Goal: Task Accomplishment & Management: Manage account settings

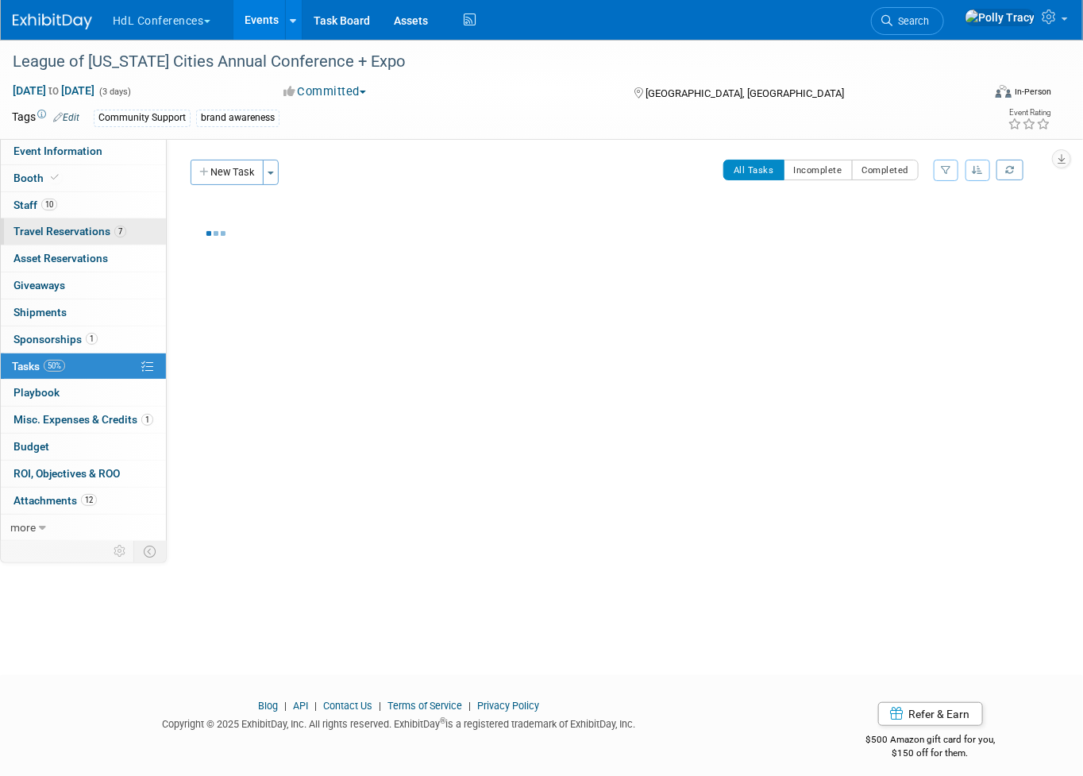
click at [20, 233] on span "Travel Reservations 7" at bounding box center [70, 231] width 113 height 13
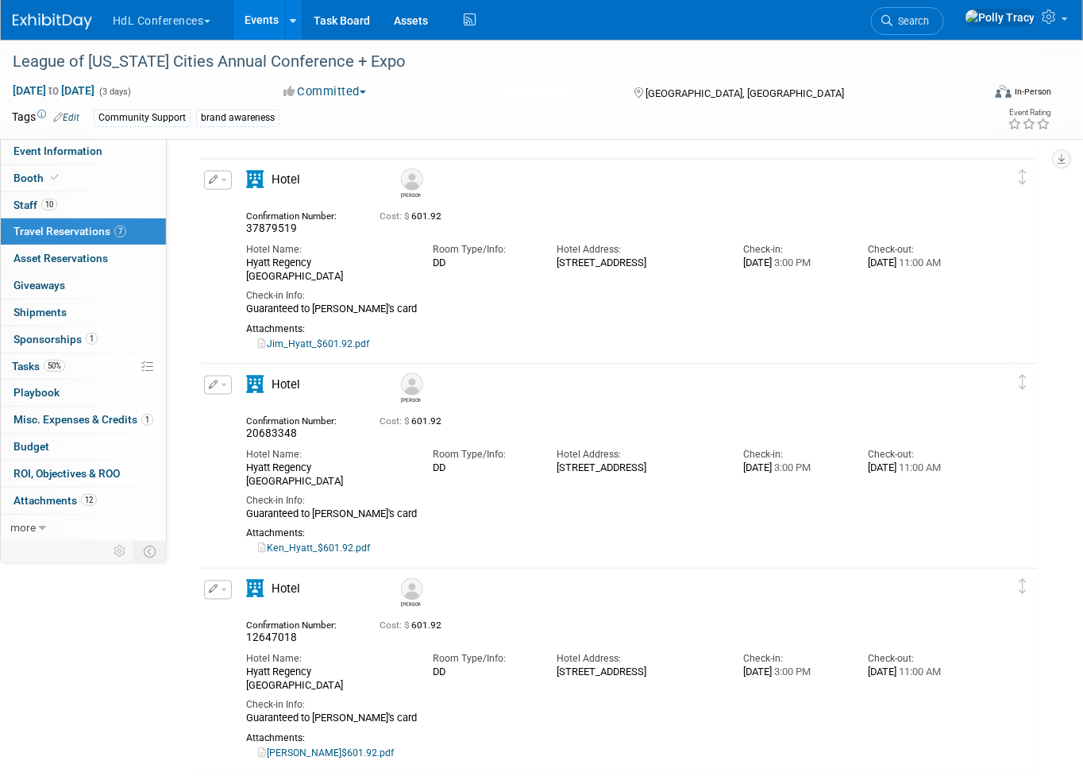
scroll to position [717, 0]
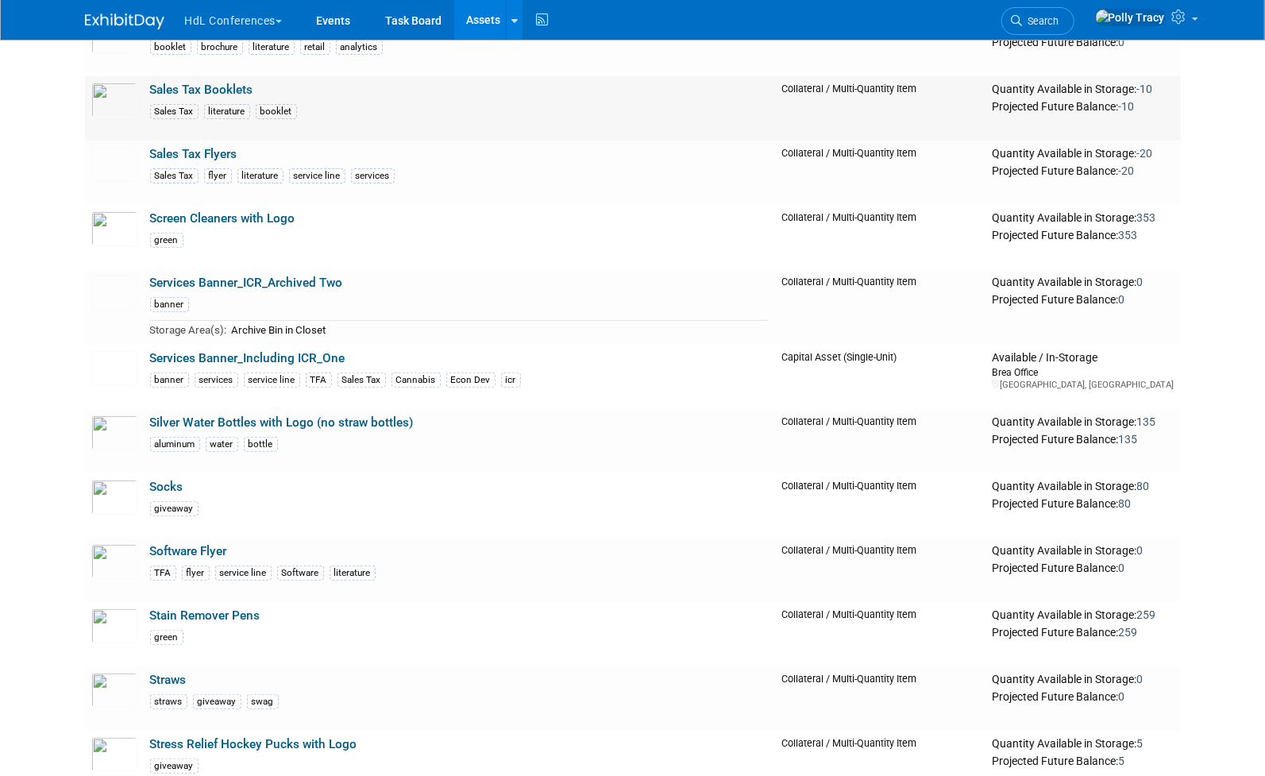
scroll to position [4076, 0]
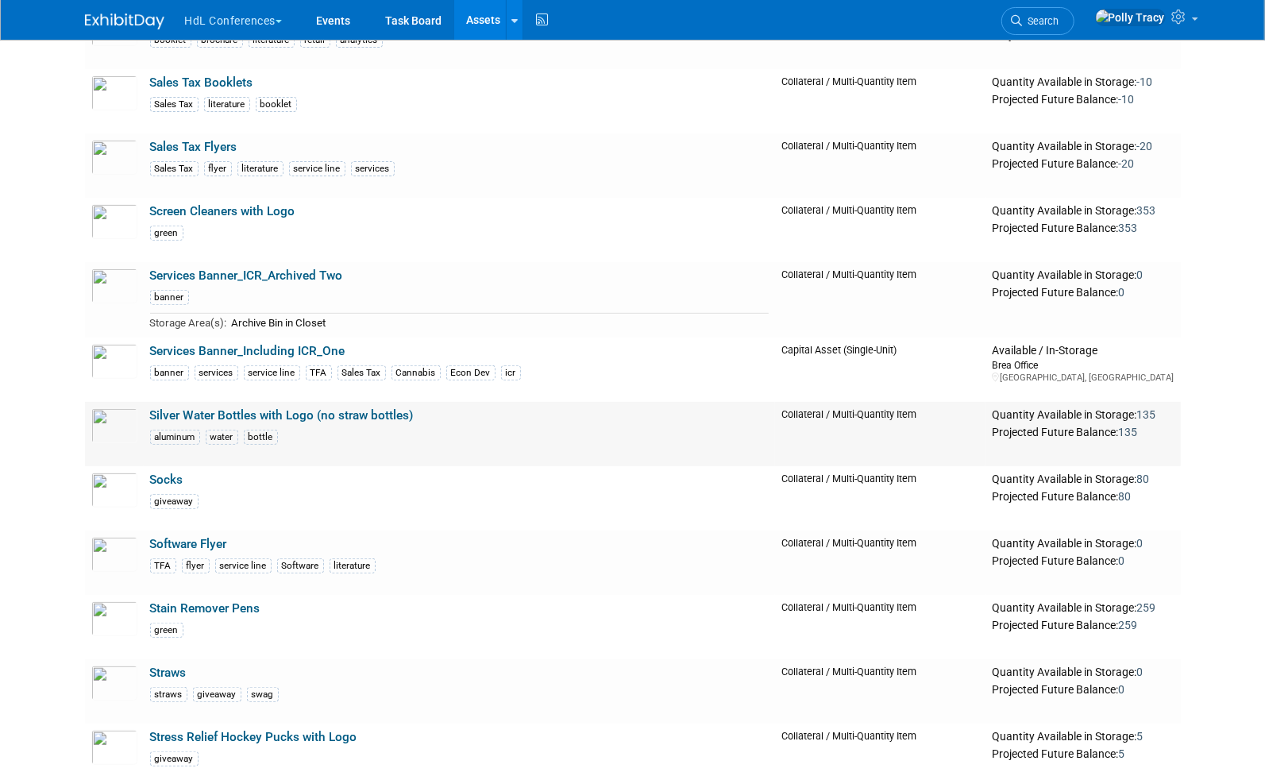
click at [364, 408] on link "Silver Water Bottles with Logo (no straw bottles)" at bounding box center [282, 415] width 264 height 14
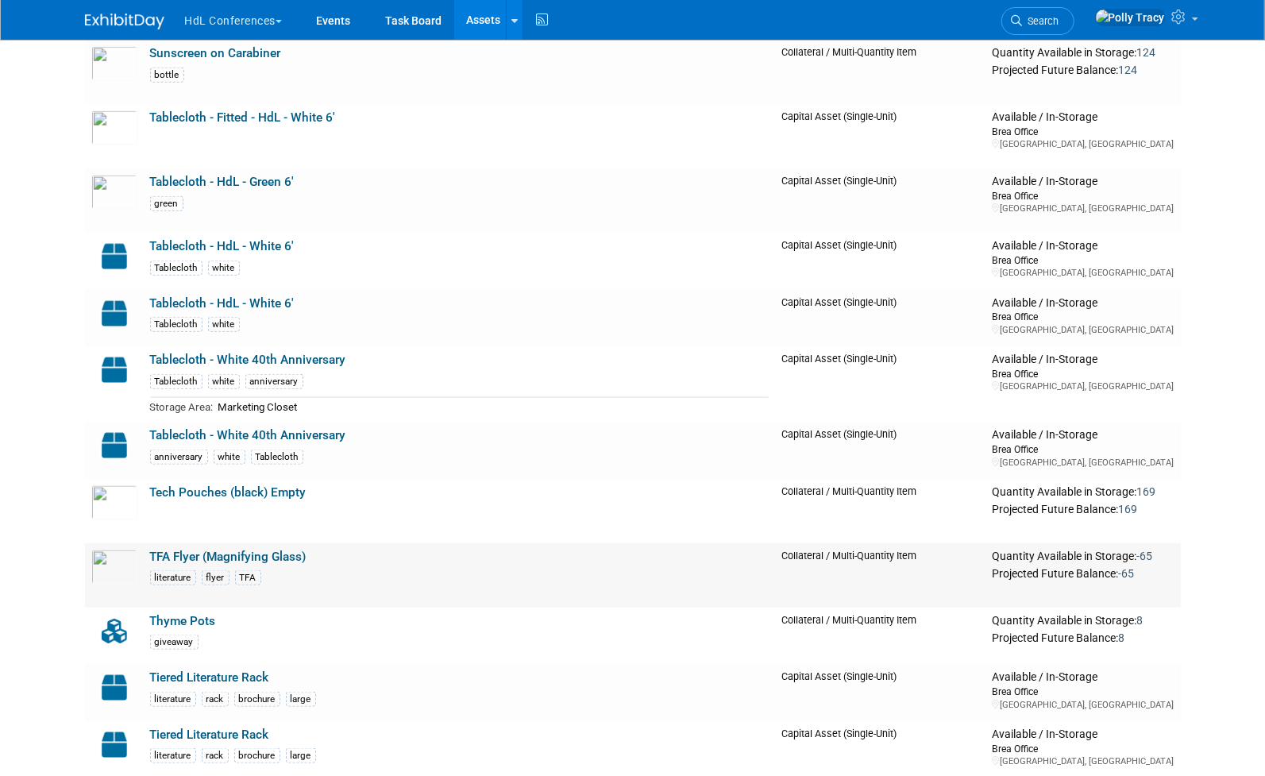
scroll to position [4850, 0]
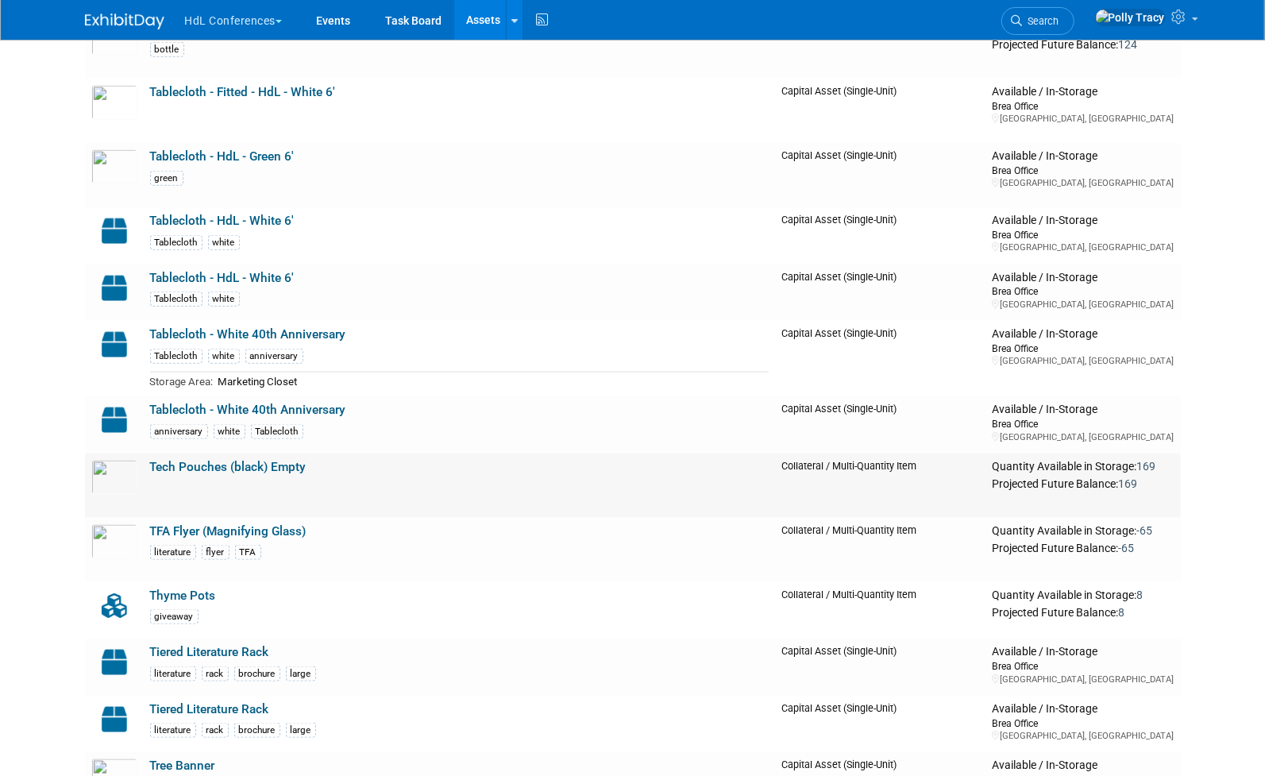
click at [253, 460] on link "Tech Pouches (black) Empty" at bounding box center [228, 467] width 156 height 14
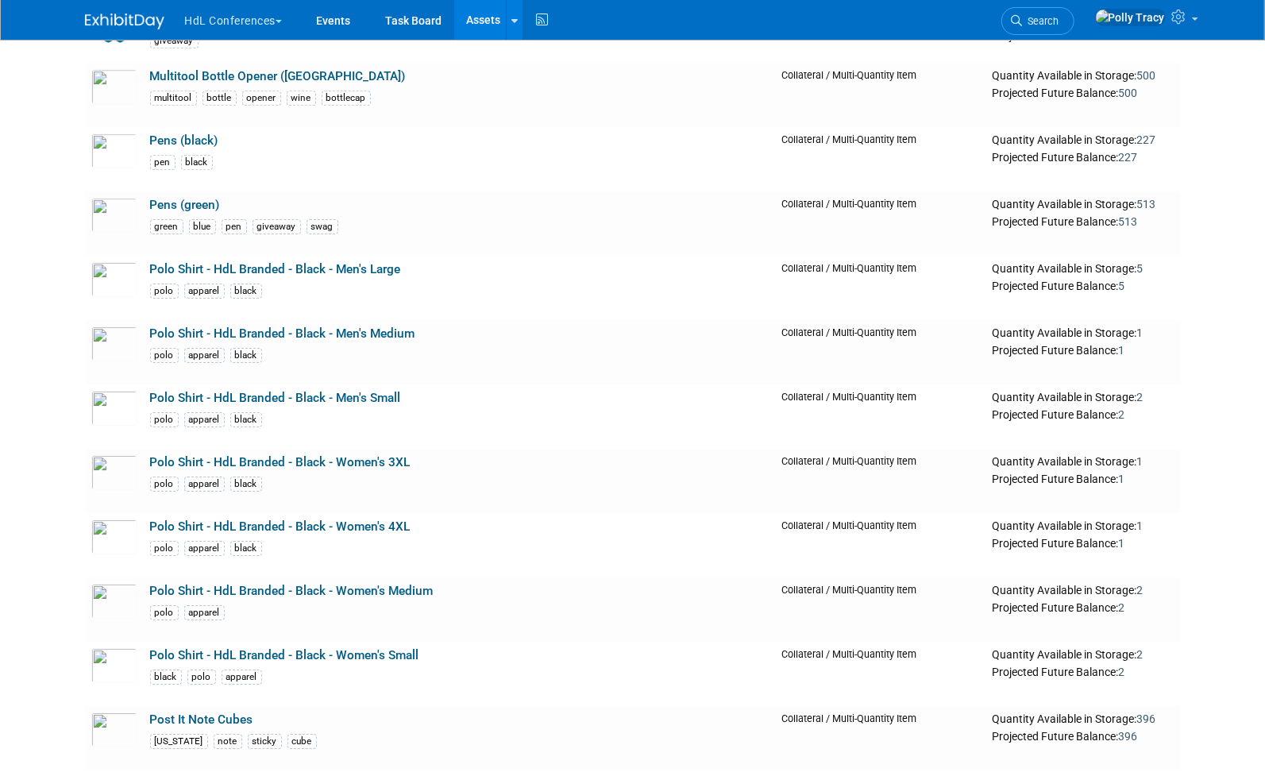
scroll to position [3104, 0]
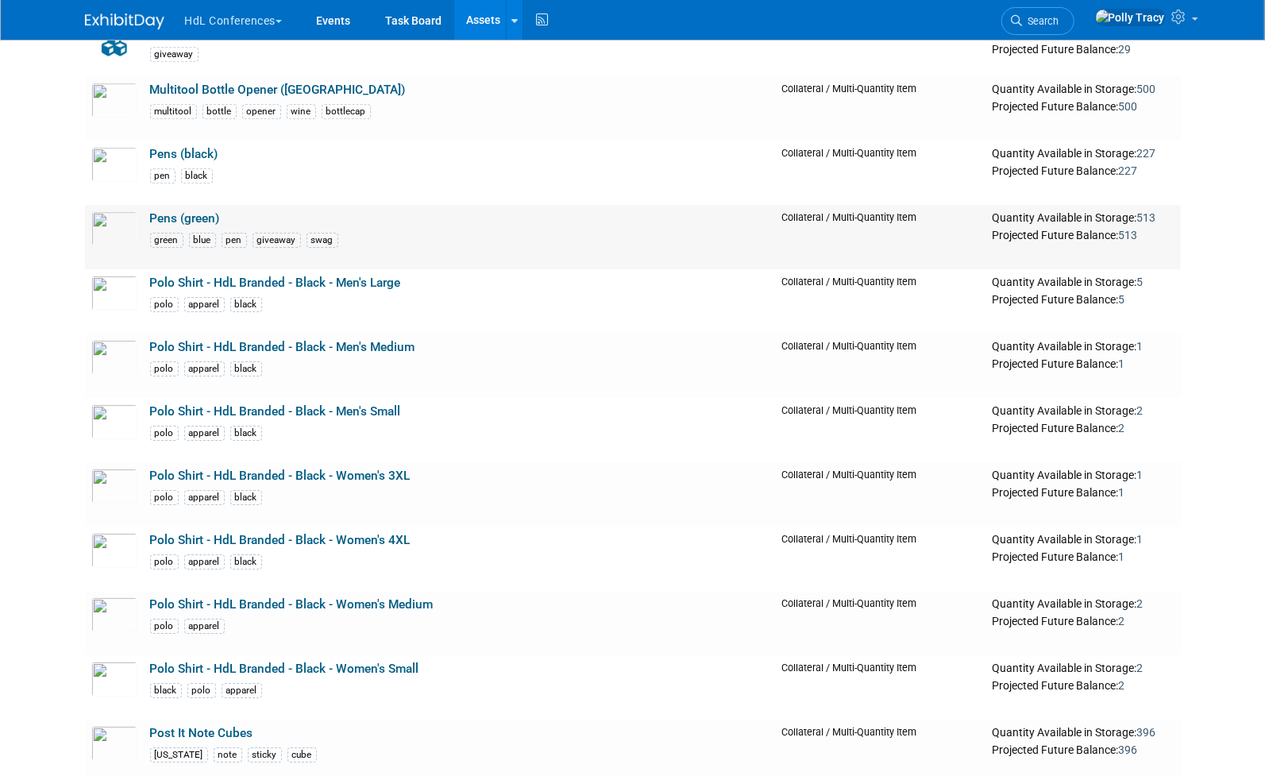
click at [190, 211] on link "Pens (green)" at bounding box center [185, 218] width 70 height 14
click at [332, 340] on link "Polo Shirt - HdL Branded - Black - Men's Medium" at bounding box center [282, 347] width 265 height 14
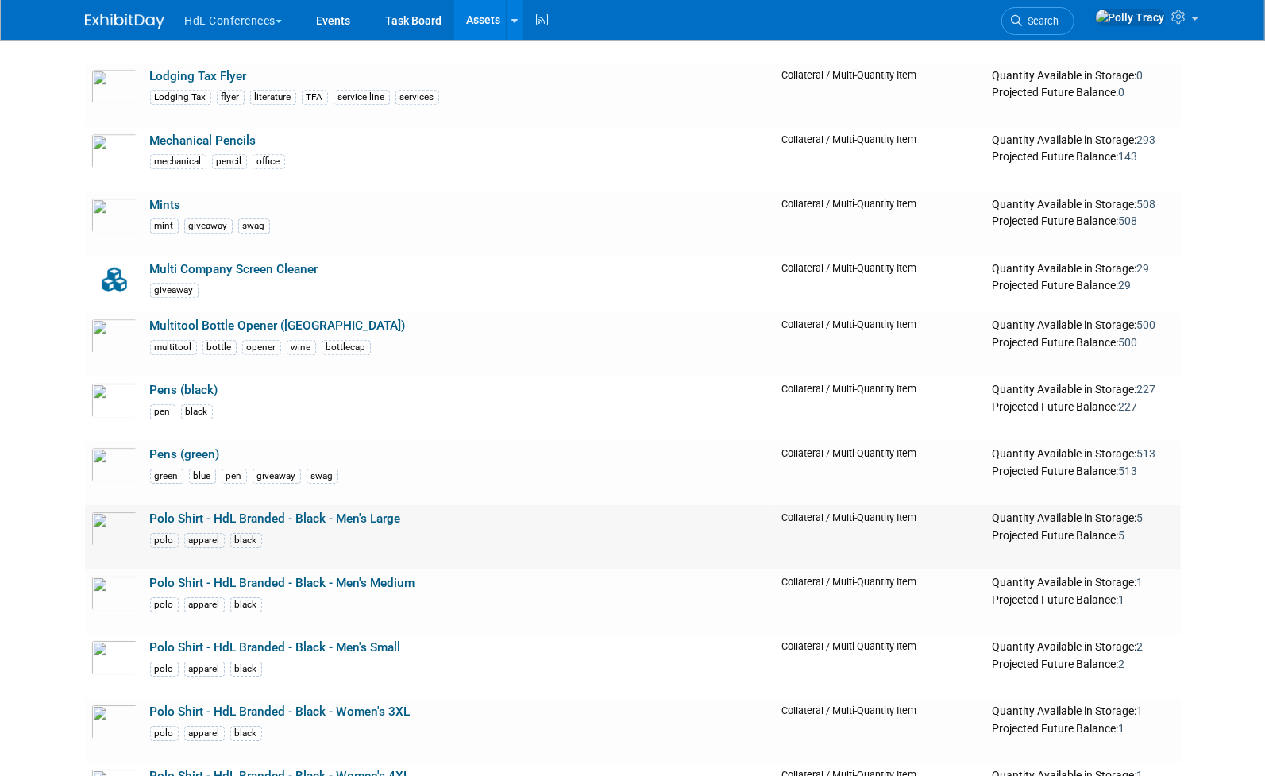
scroll to position [2861, 0]
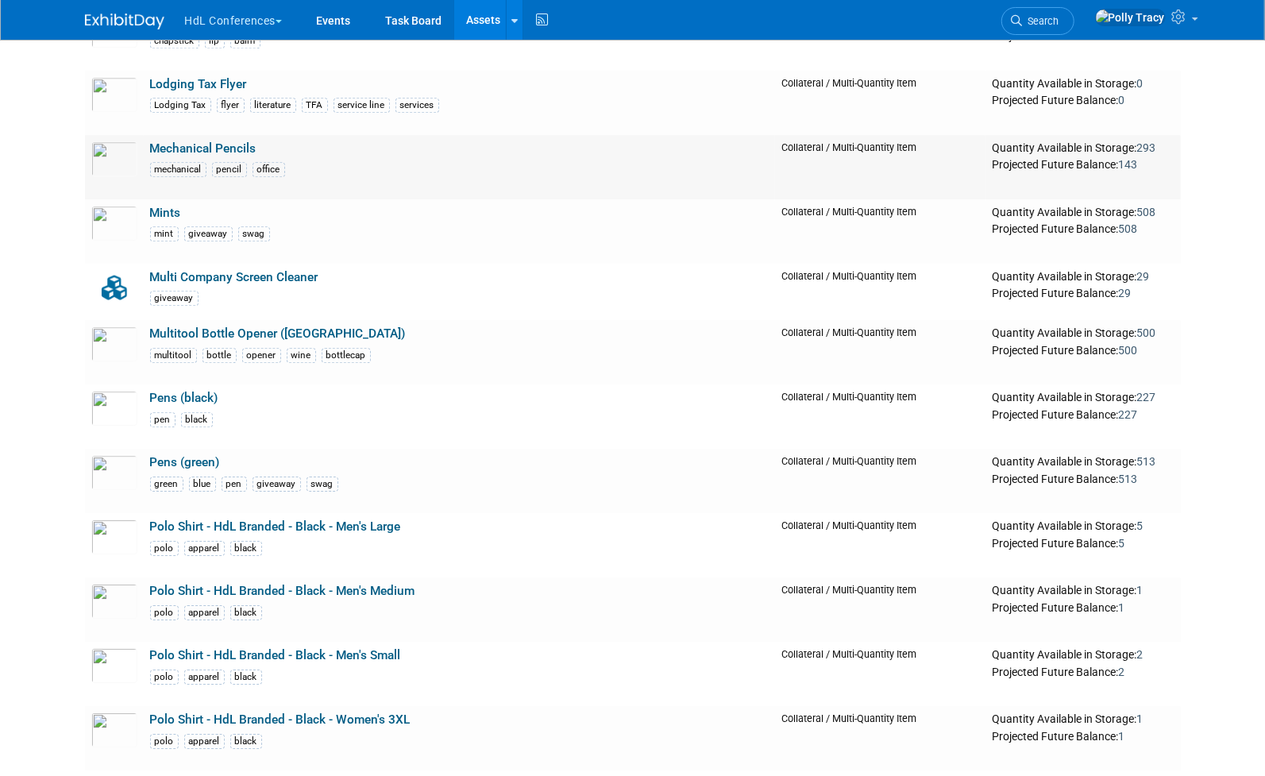
click at [248, 141] on link "Mechanical Pencils" at bounding box center [203, 148] width 106 height 14
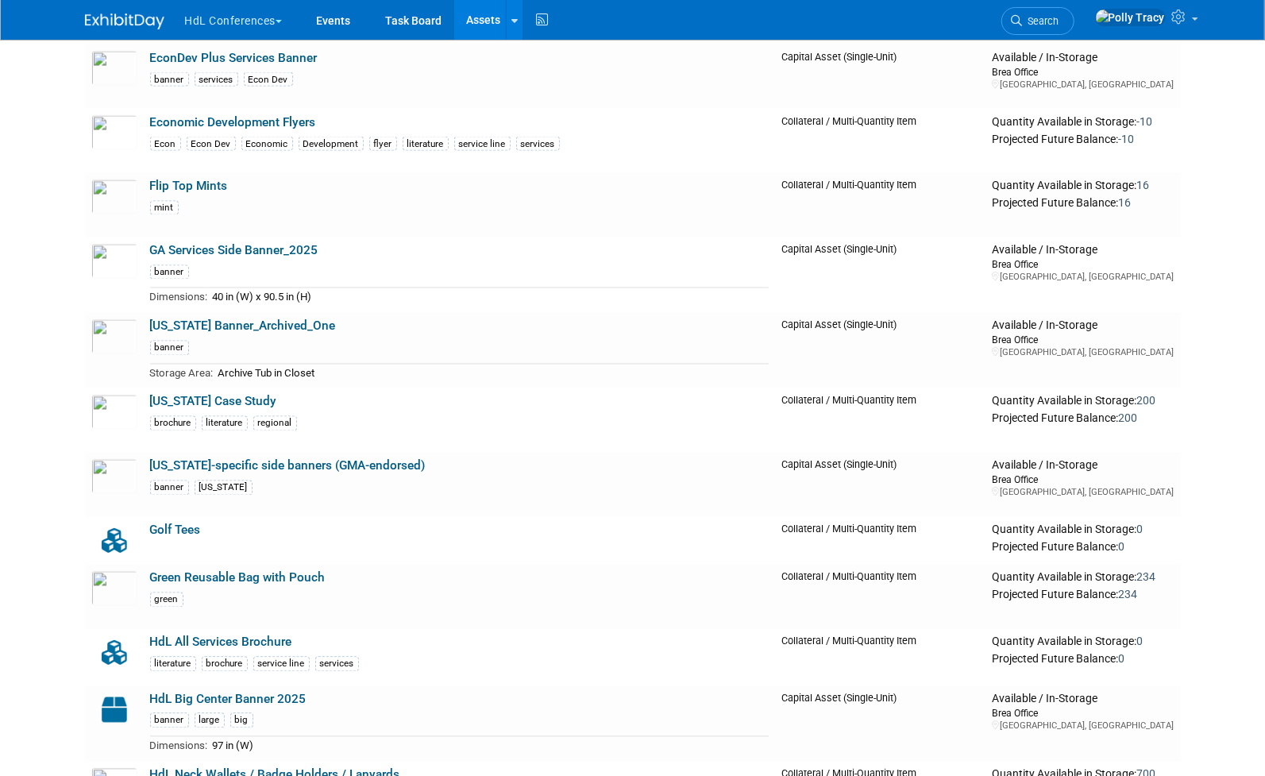
scroll to position [1711, 0]
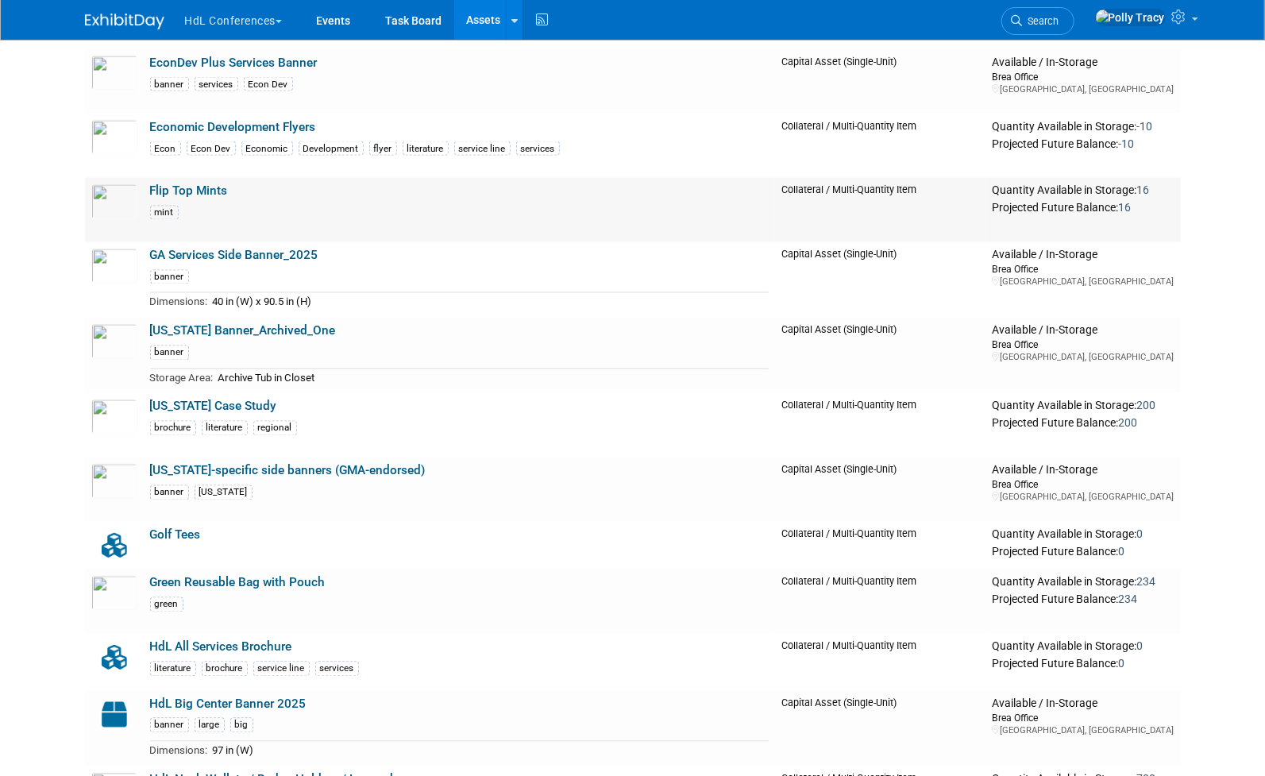
click at [187, 184] on link "Flip Top Mints" at bounding box center [189, 191] width 78 height 14
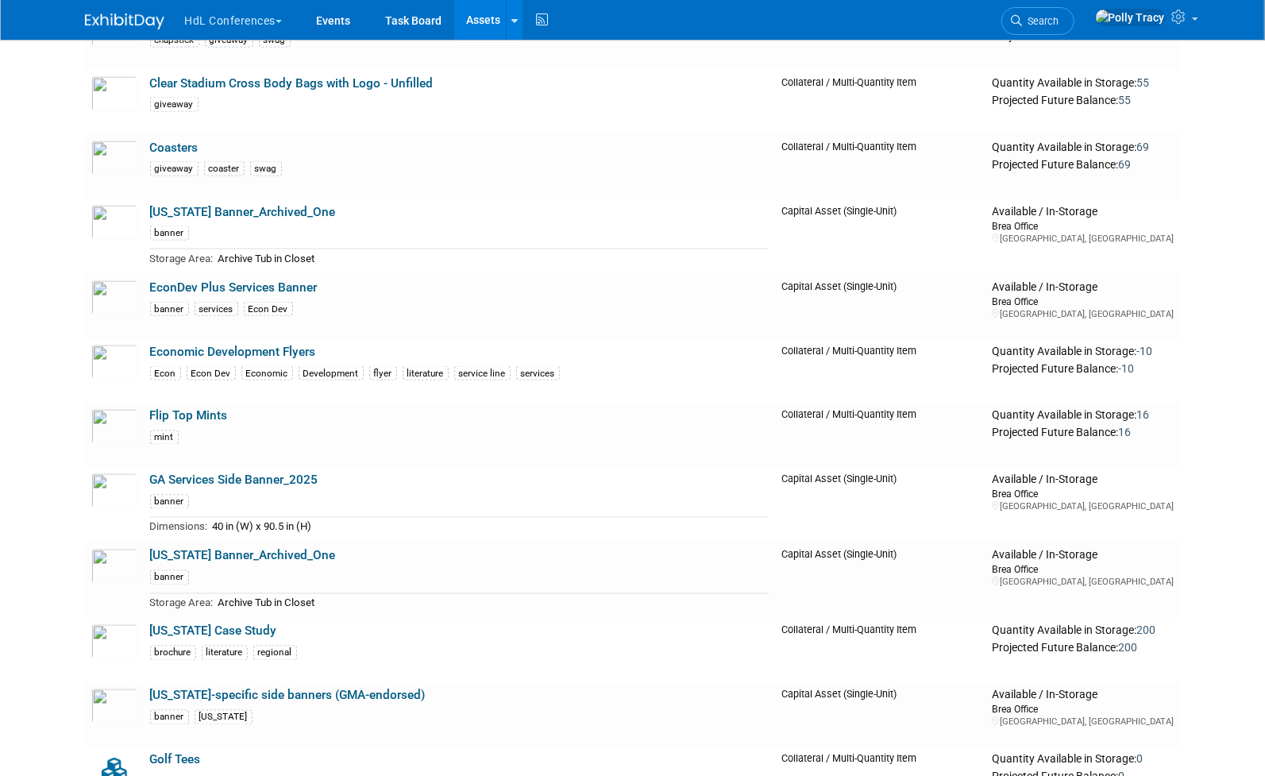
scroll to position [1475, 0]
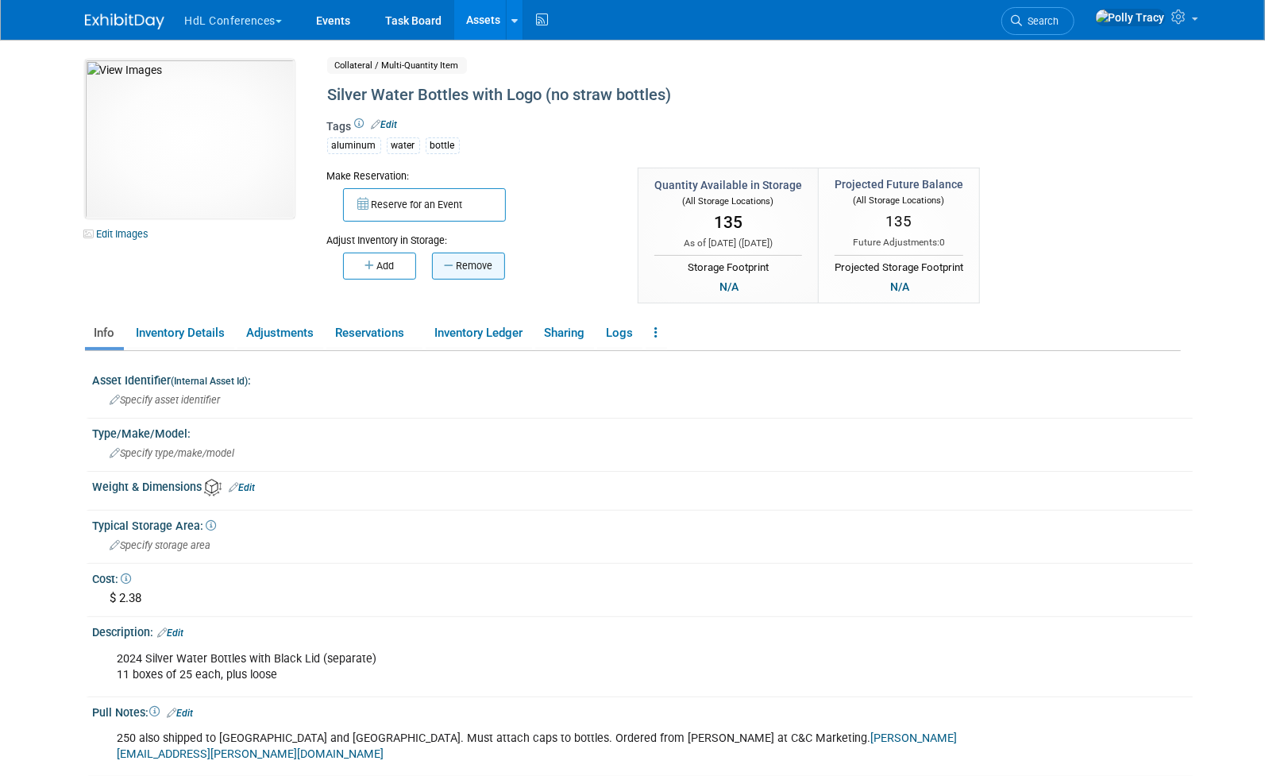
click at [461, 268] on button "Remove" at bounding box center [468, 266] width 73 height 27
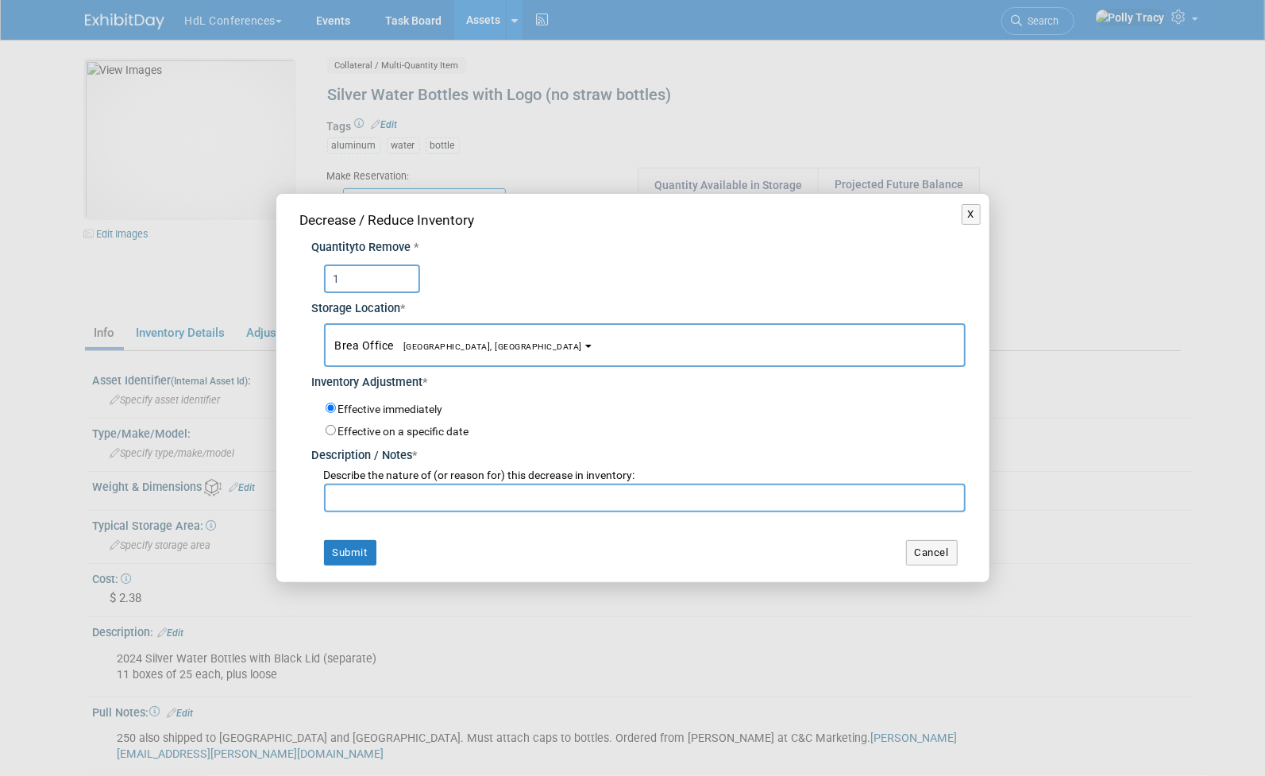
type input "1"
click at [476, 502] on input "text" at bounding box center [645, 498] width 642 height 29
type input "[PERSON_NAME]"
click at [354, 551] on button "Submit" at bounding box center [350, 552] width 52 height 25
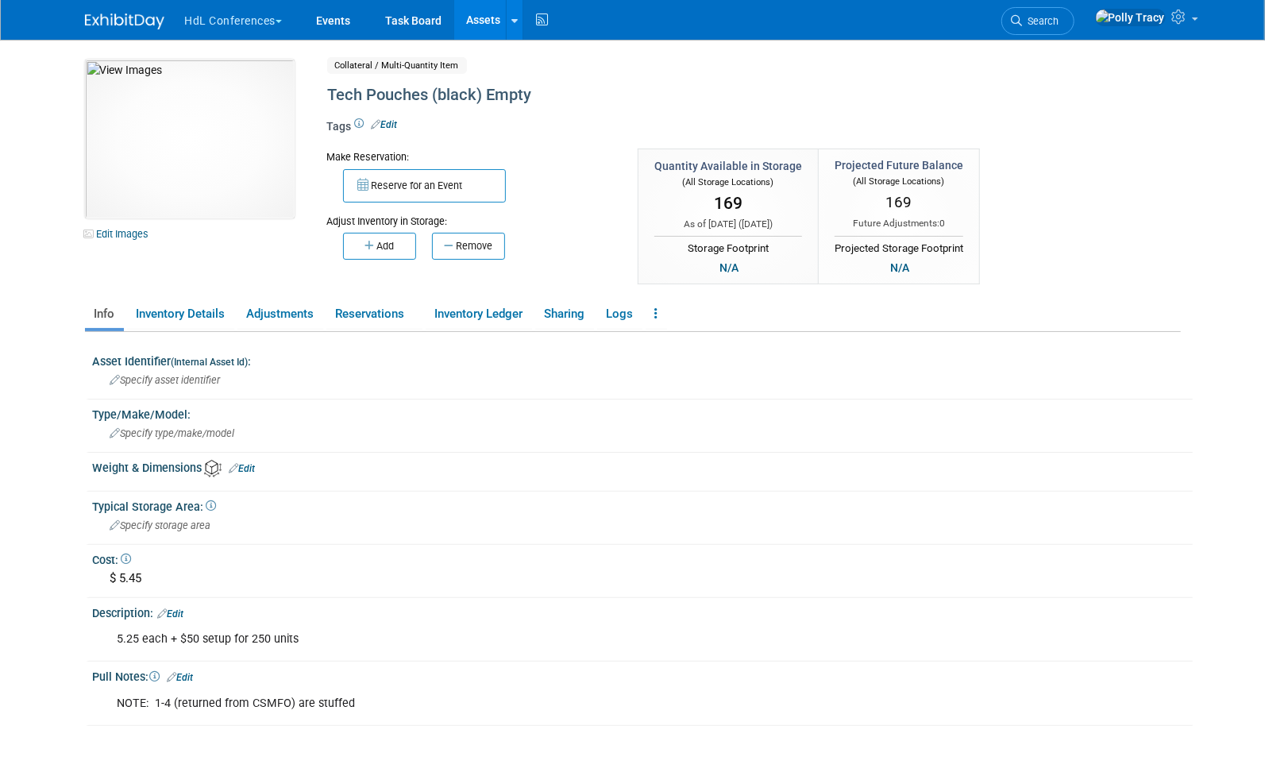
click at [465, 246] on button "Remove" at bounding box center [468, 246] width 73 height 27
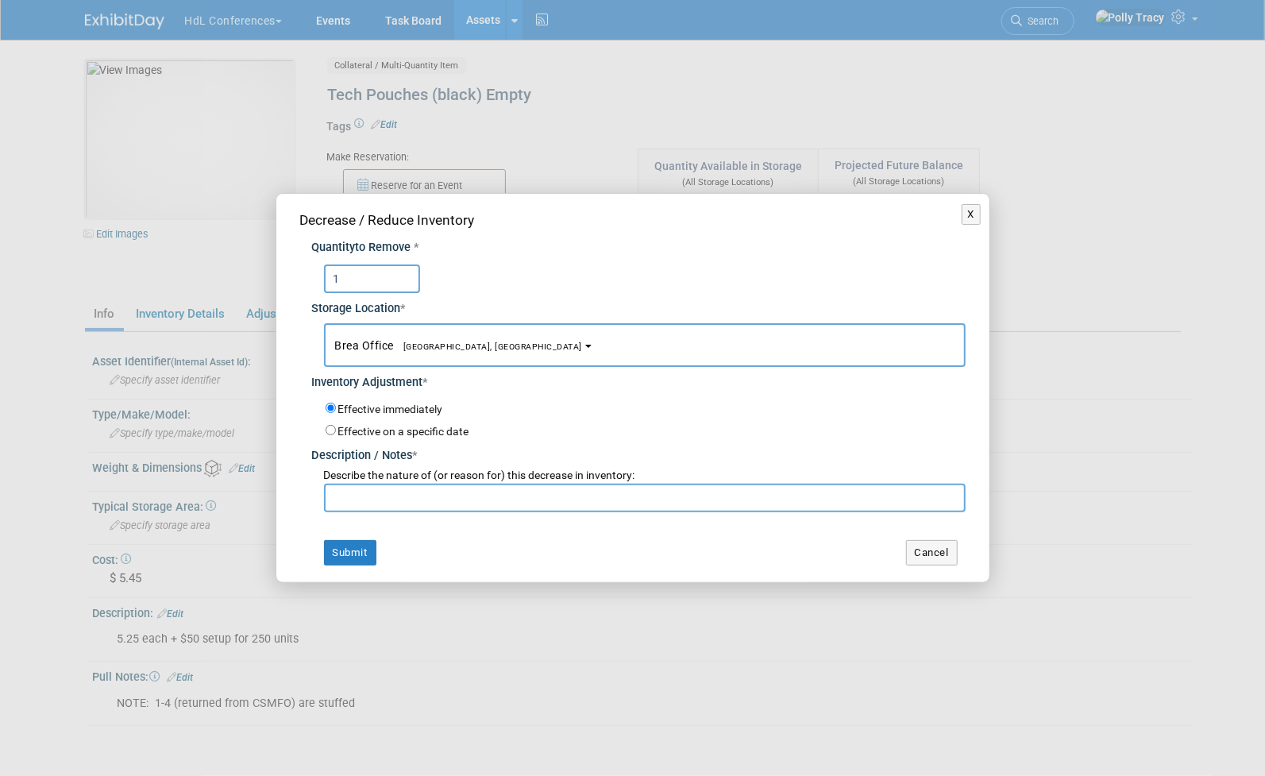
type input "1"
click at [446, 497] on input "text" at bounding box center [645, 498] width 642 height 29
type input "[PERSON_NAME]"
click at [334, 551] on button "Submit" at bounding box center [350, 552] width 52 height 25
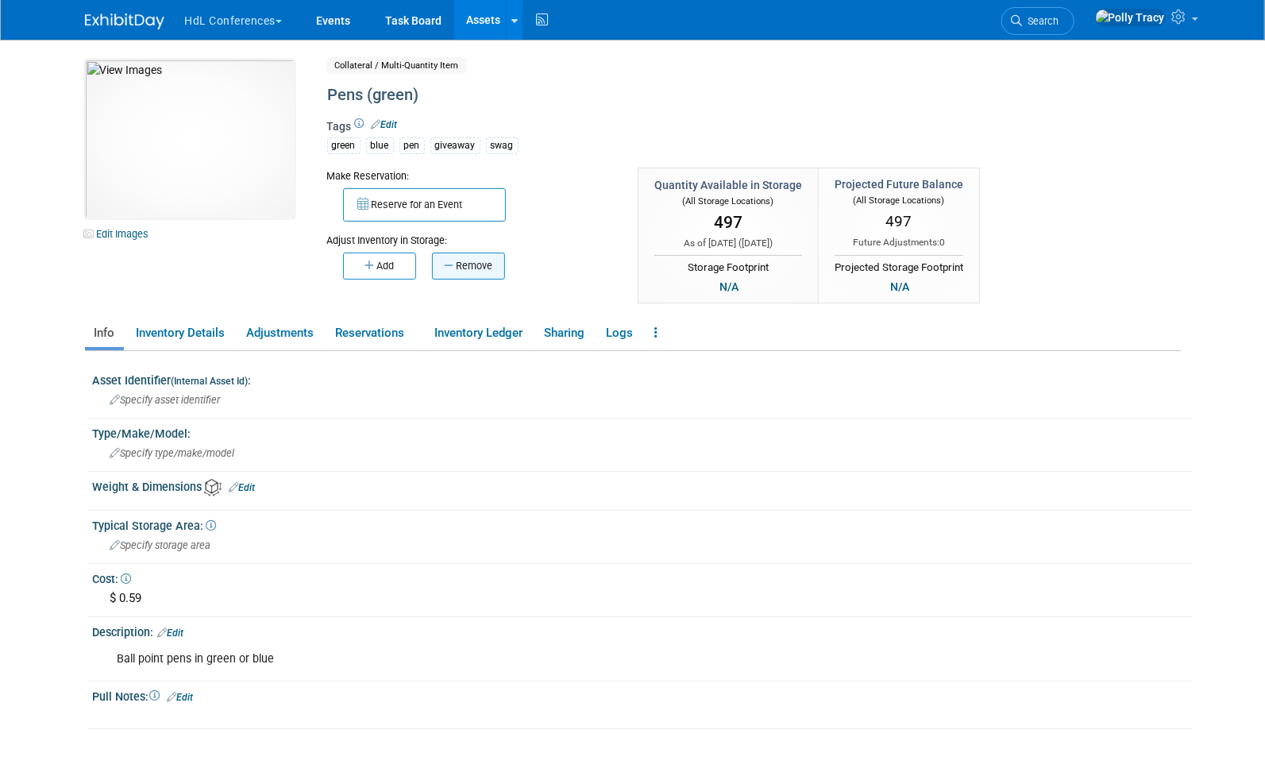
click at [444, 260] on icon "button" at bounding box center [450, 265] width 12 height 10
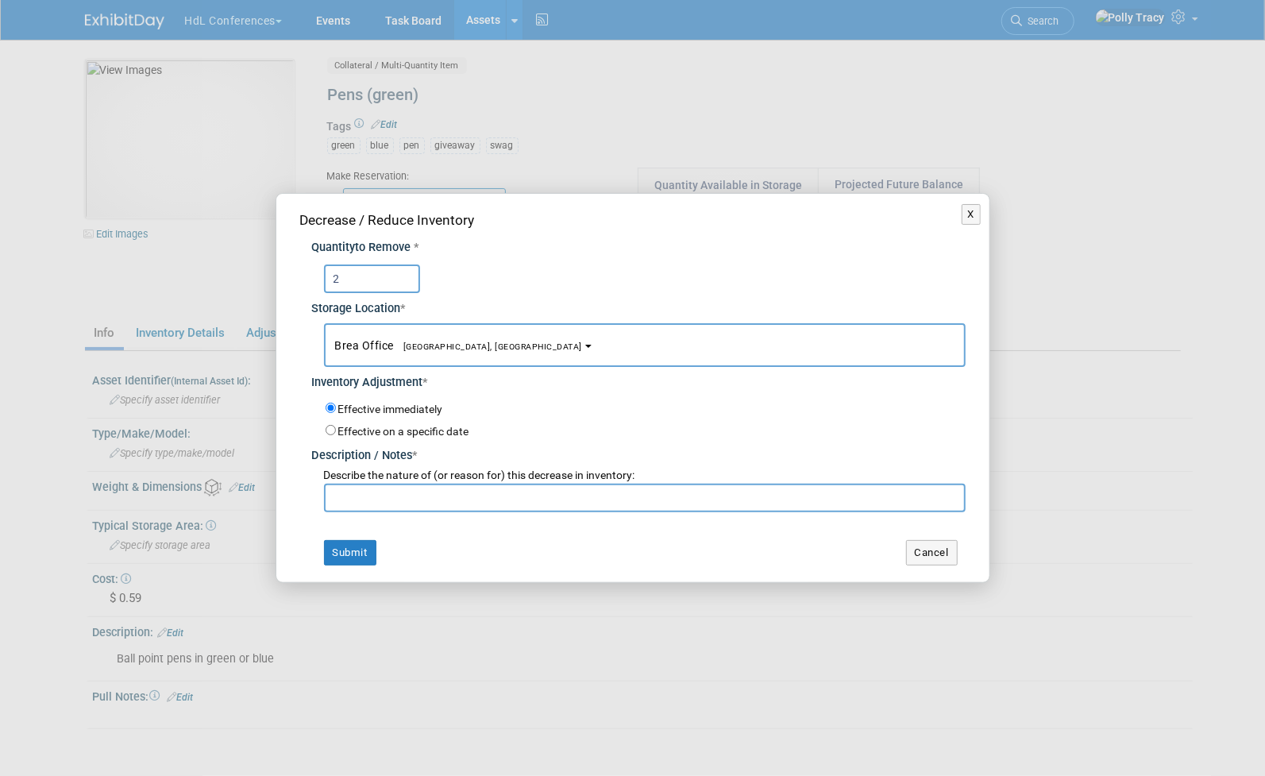
type input "2"
click at [422, 495] on input "text" at bounding box center [645, 498] width 642 height 29
type input "lloyd"
click at [353, 559] on button "Submit" at bounding box center [350, 552] width 52 height 25
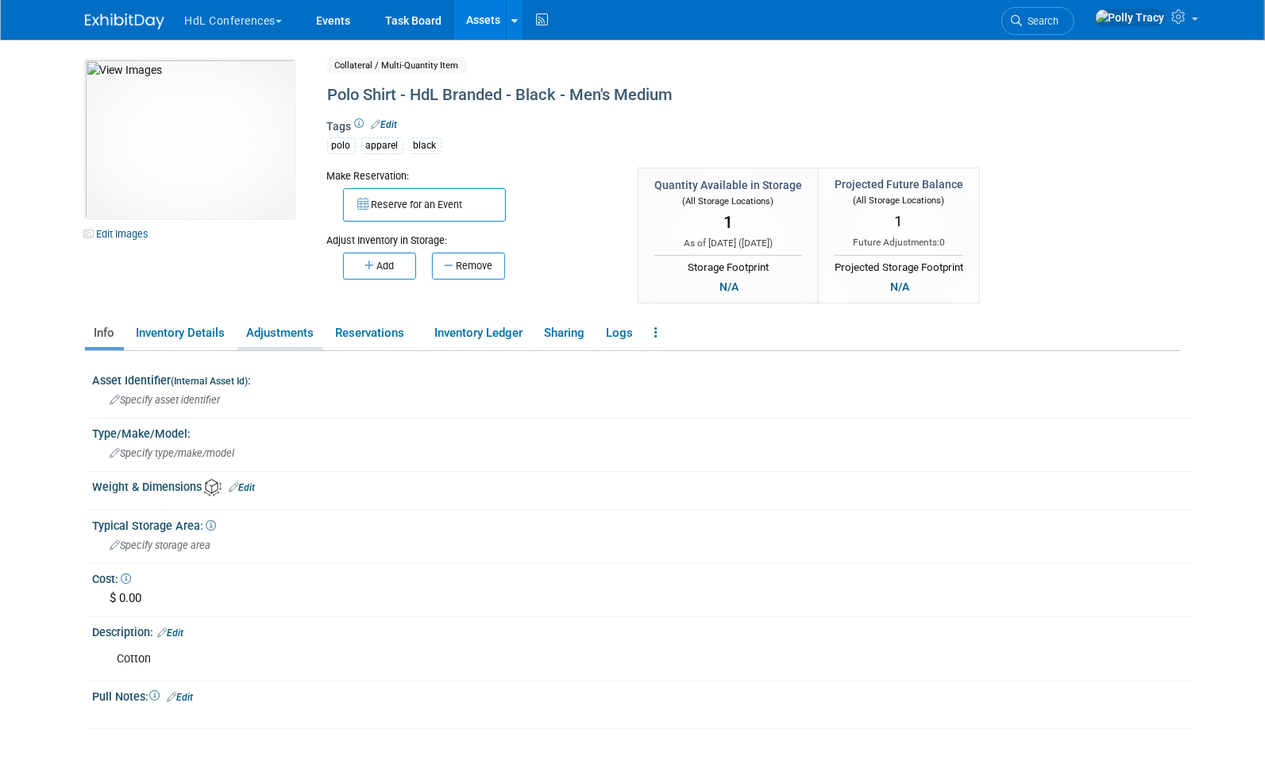
click at [256, 323] on link "Adjustments" at bounding box center [280, 333] width 86 height 28
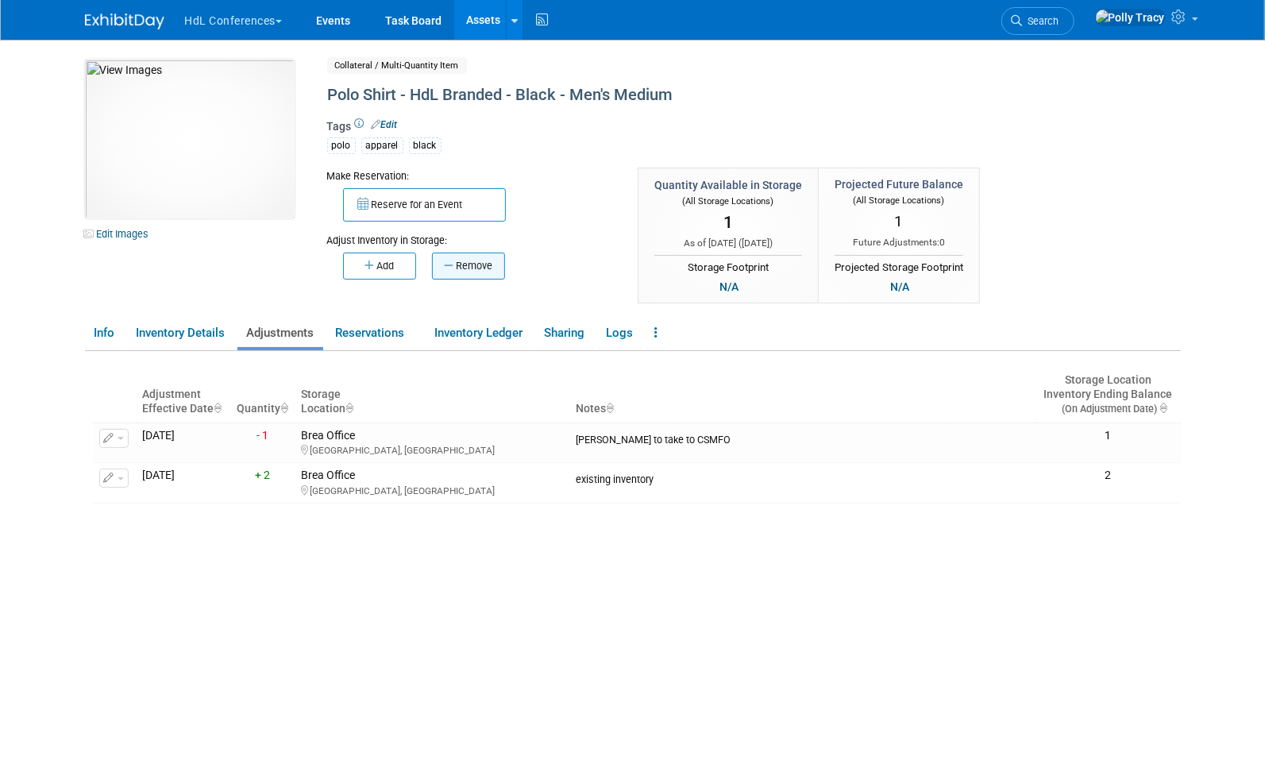
click at [454, 261] on button "Remove" at bounding box center [468, 266] width 73 height 27
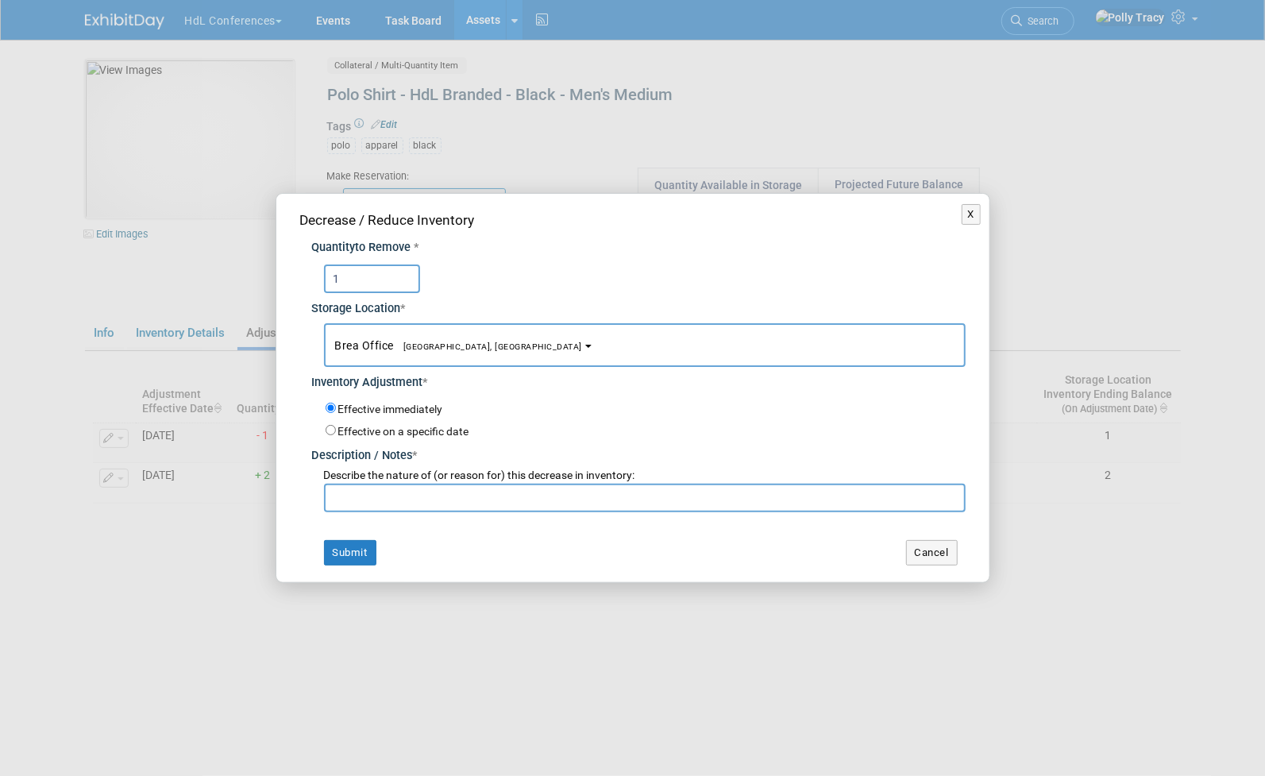
type input "1"
click at [397, 494] on input "text" at bounding box center [645, 498] width 642 height 29
type input "lloyd"
click at [366, 551] on button "Submit" at bounding box center [350, 552] width 52 height 25
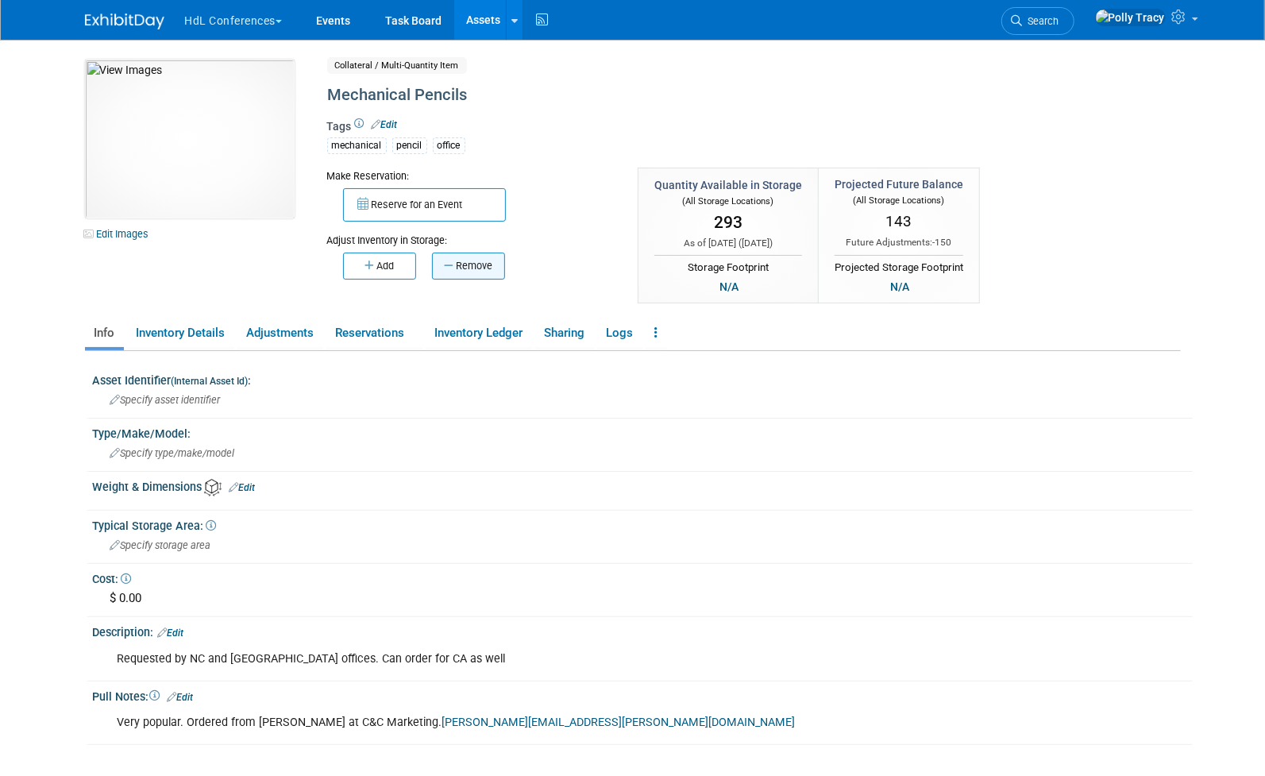
click at [453, 260] on icon "button" at bounding box center [450, 265] width 12 height 10
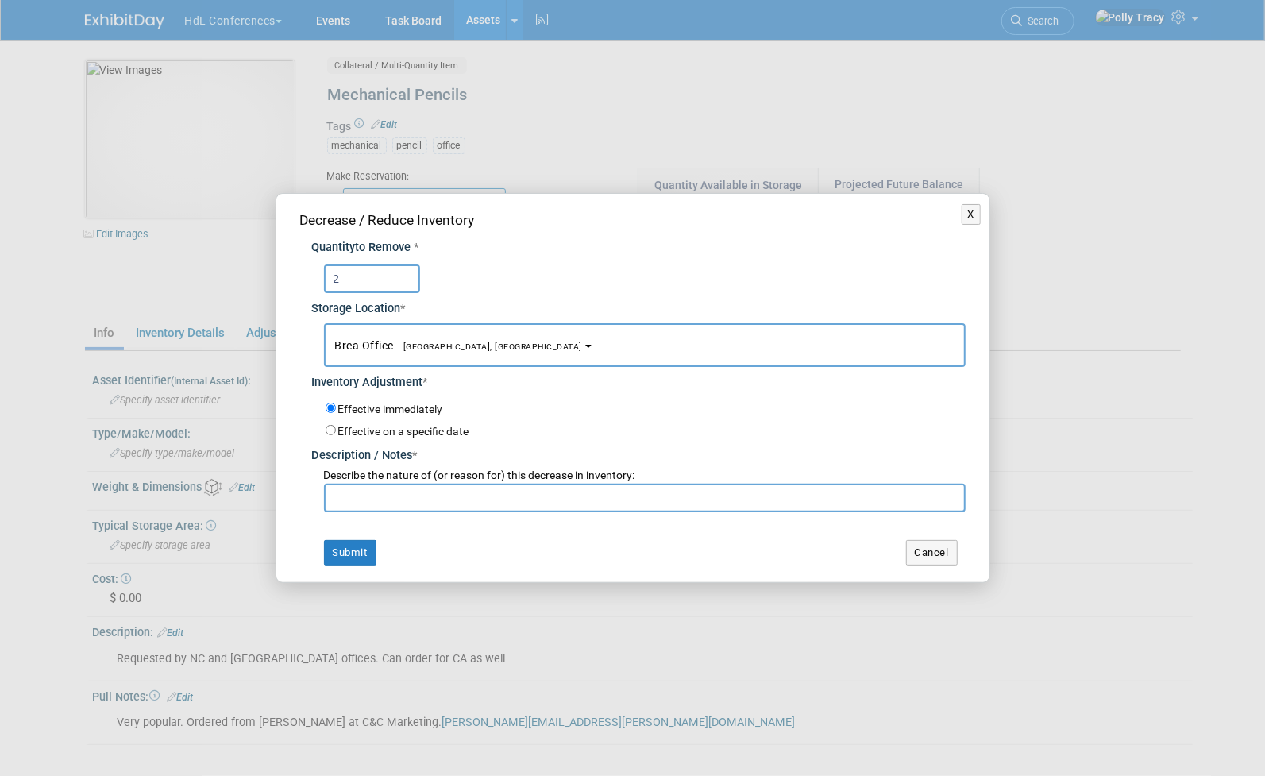
type input "2"
click at [384, 500] on input "text" at bounding box center [645, 498] width 642 height 29
type input "[PERSON_NAME]"
click at [349, 545] on button "Submit" at bounding box center [350, 552] width 52 height 25
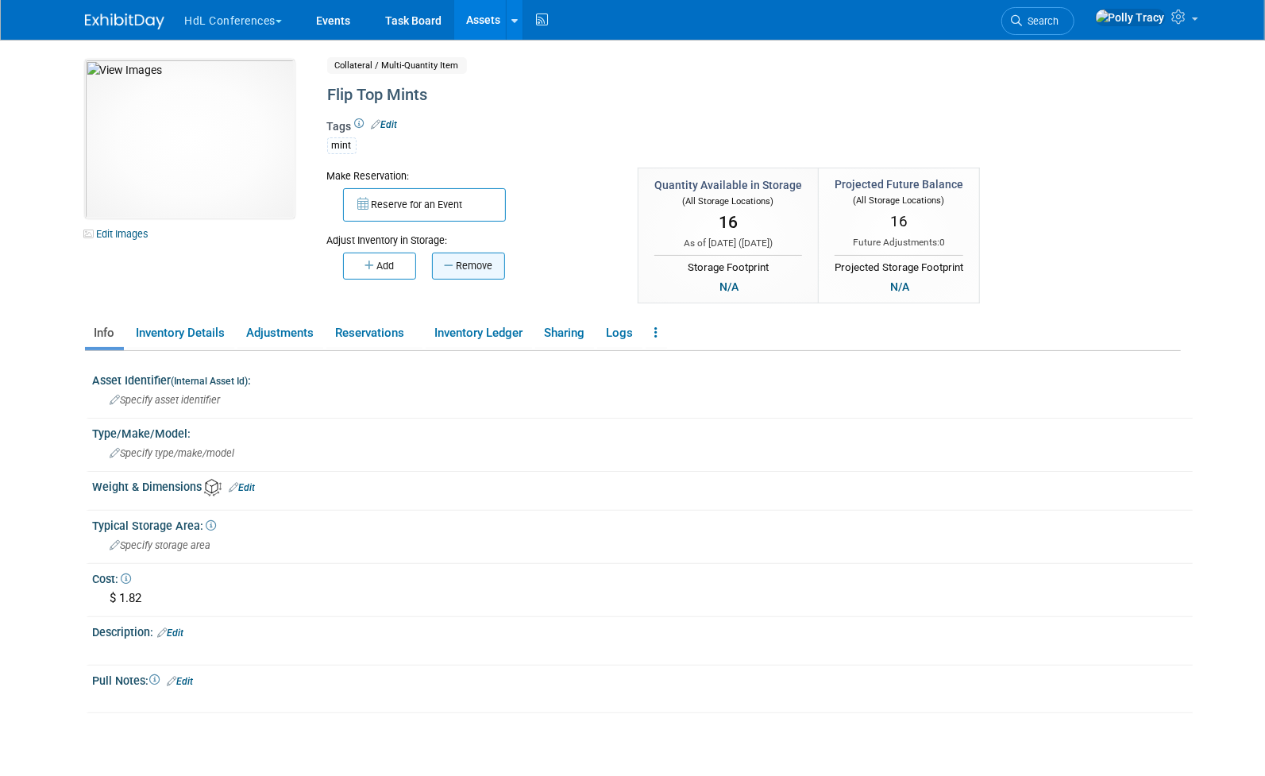
click at [483, 270] on button "Remove" at bounding box center [468, 266] width 73 height 27
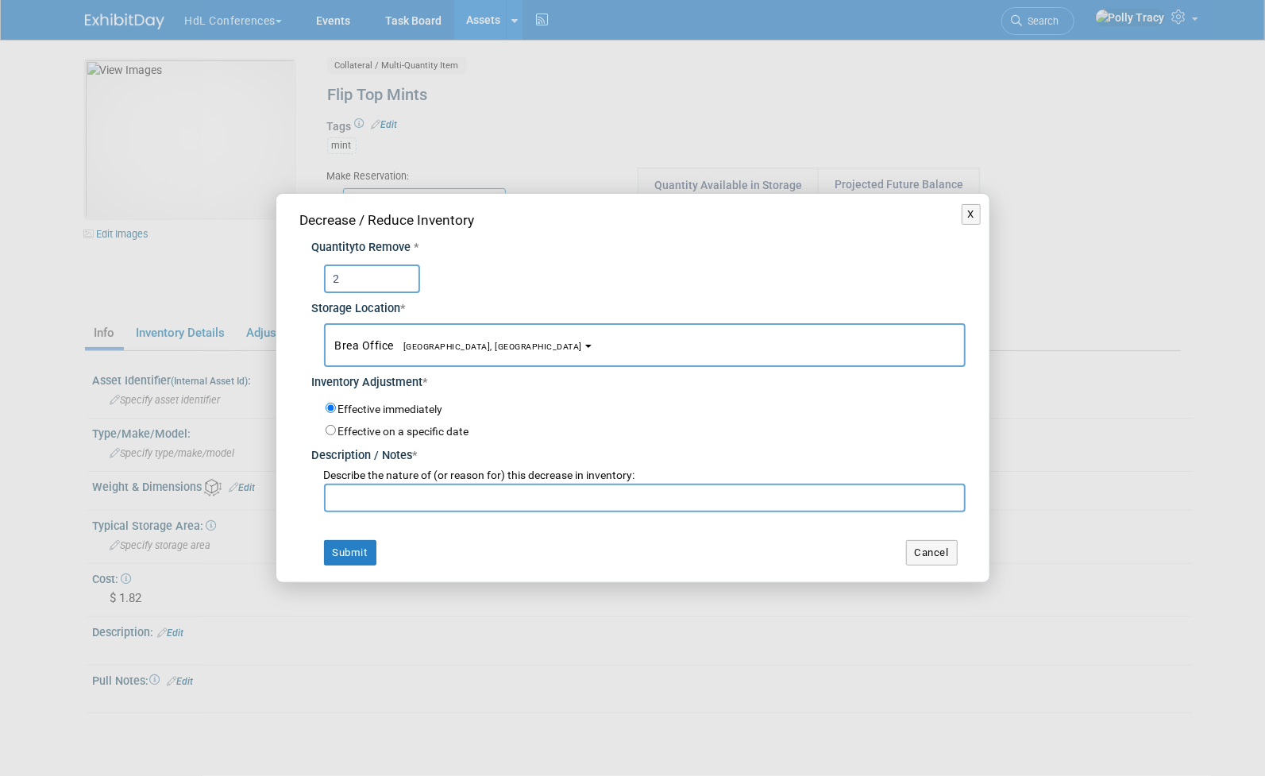
type input "2"
click at [451, 503] on input "text" at bounding box center [645, 498] width 642 height 29
type input "lloyd"
click at [366, 557] on button "Submit" at bounding box center [350, 552] width 52 height 25
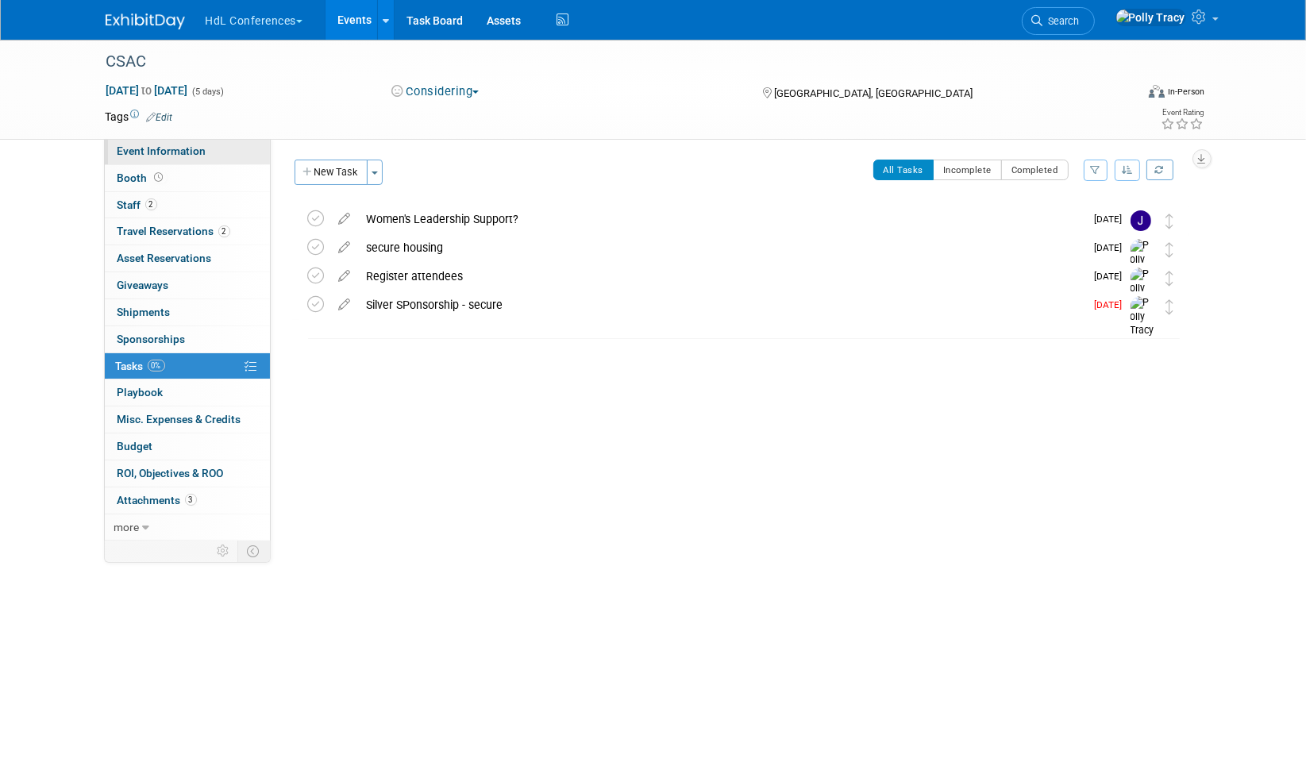
click at [144, 155] on span "Event Information" at bounding box center [162, 151] width 89 height 13
